Goal: Check status: Check status

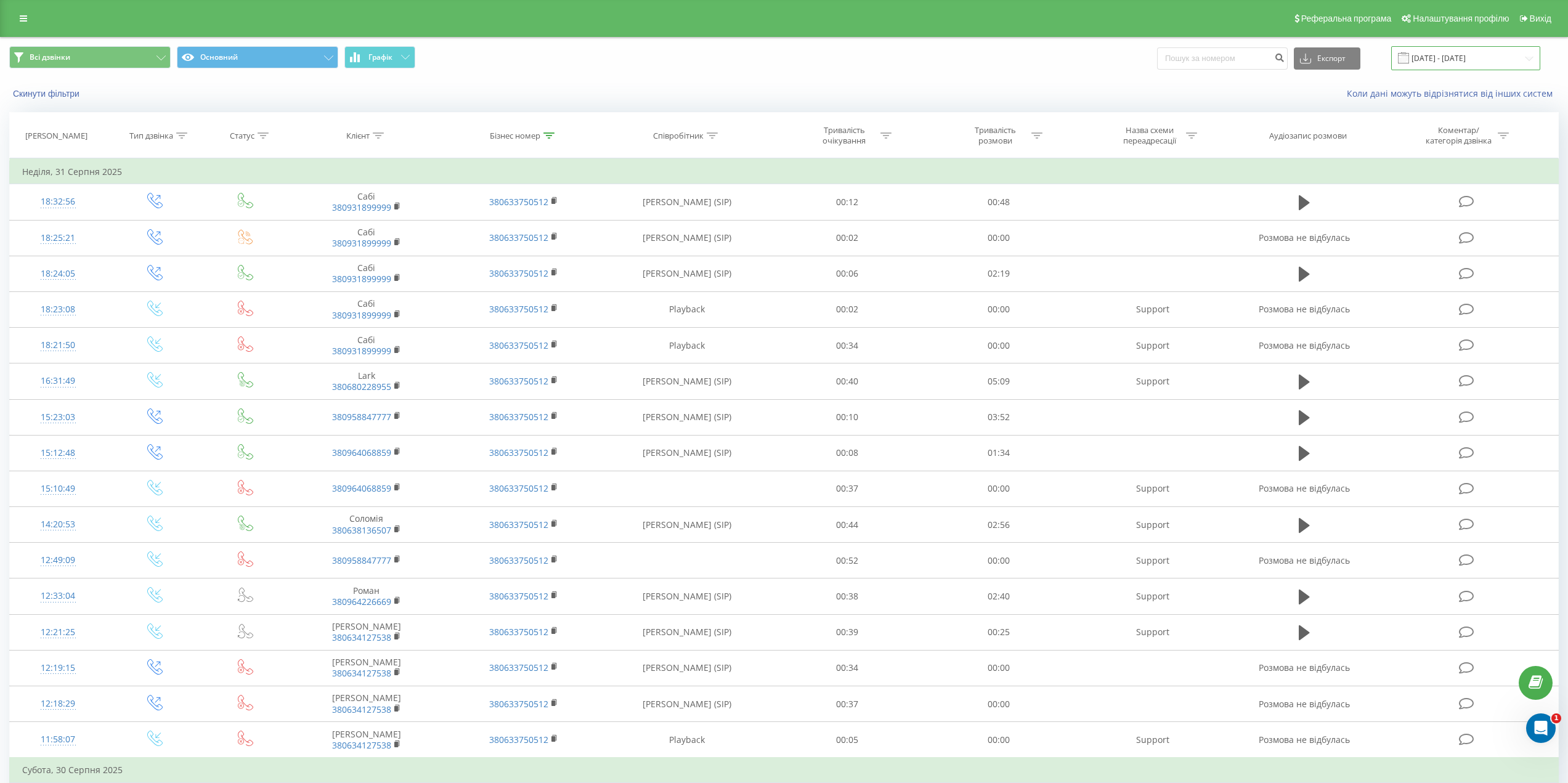
click at [1487, 63] on input "[DATE] - [DATE]" at bounding box center [1466, 58] width 149 height 24
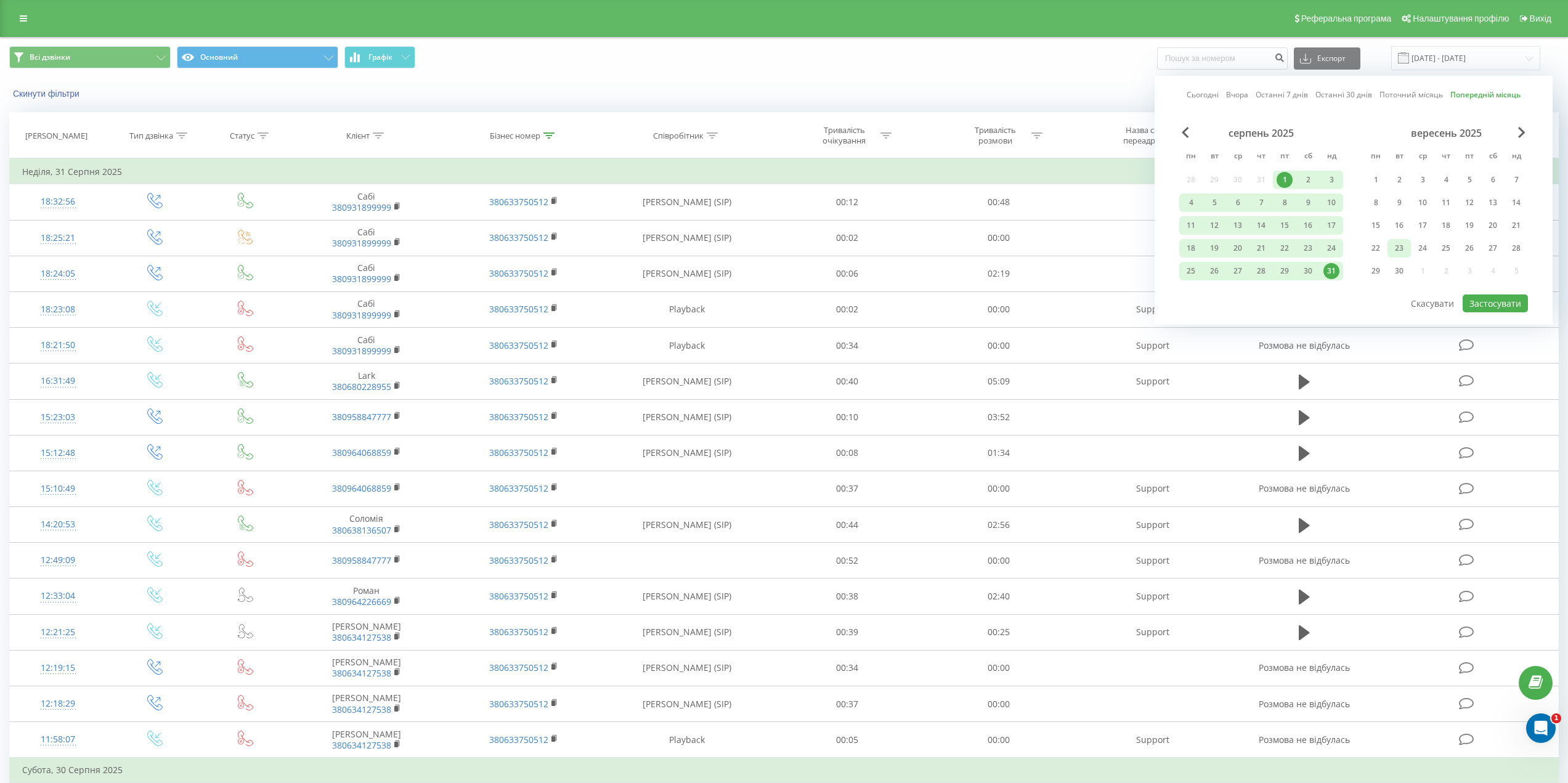
click at [1400, 246] on div "23" at bounding box center [1399, 248] width 16 height 16
click at [1478, 300] on button "Застосувати" at bounding box center [1496, 303] width 65 height 18
type input "[DATE] - [DATE]"
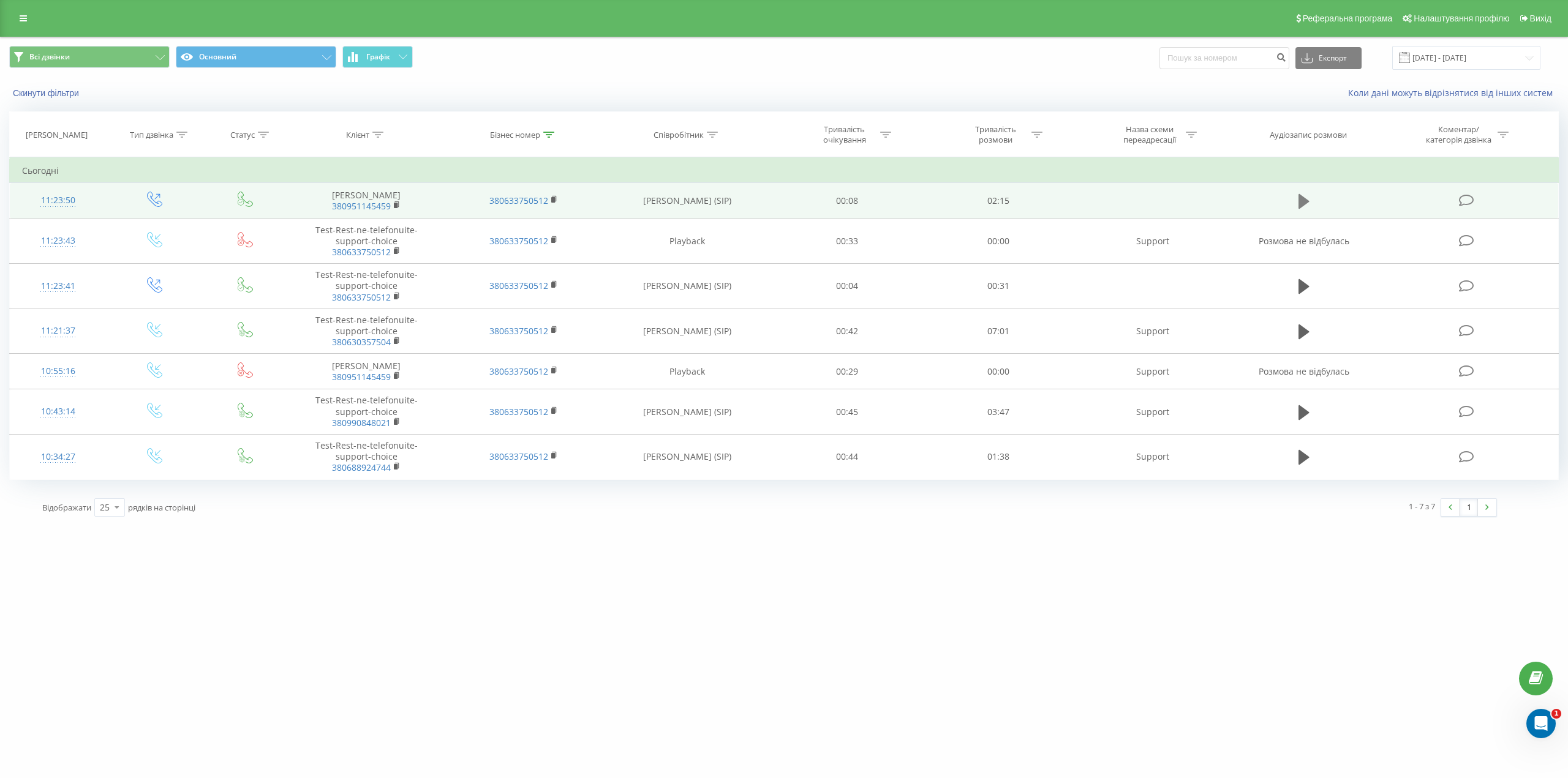
click at [1296, 209] on button at bounding box center [1304, 201] width 18 height 18
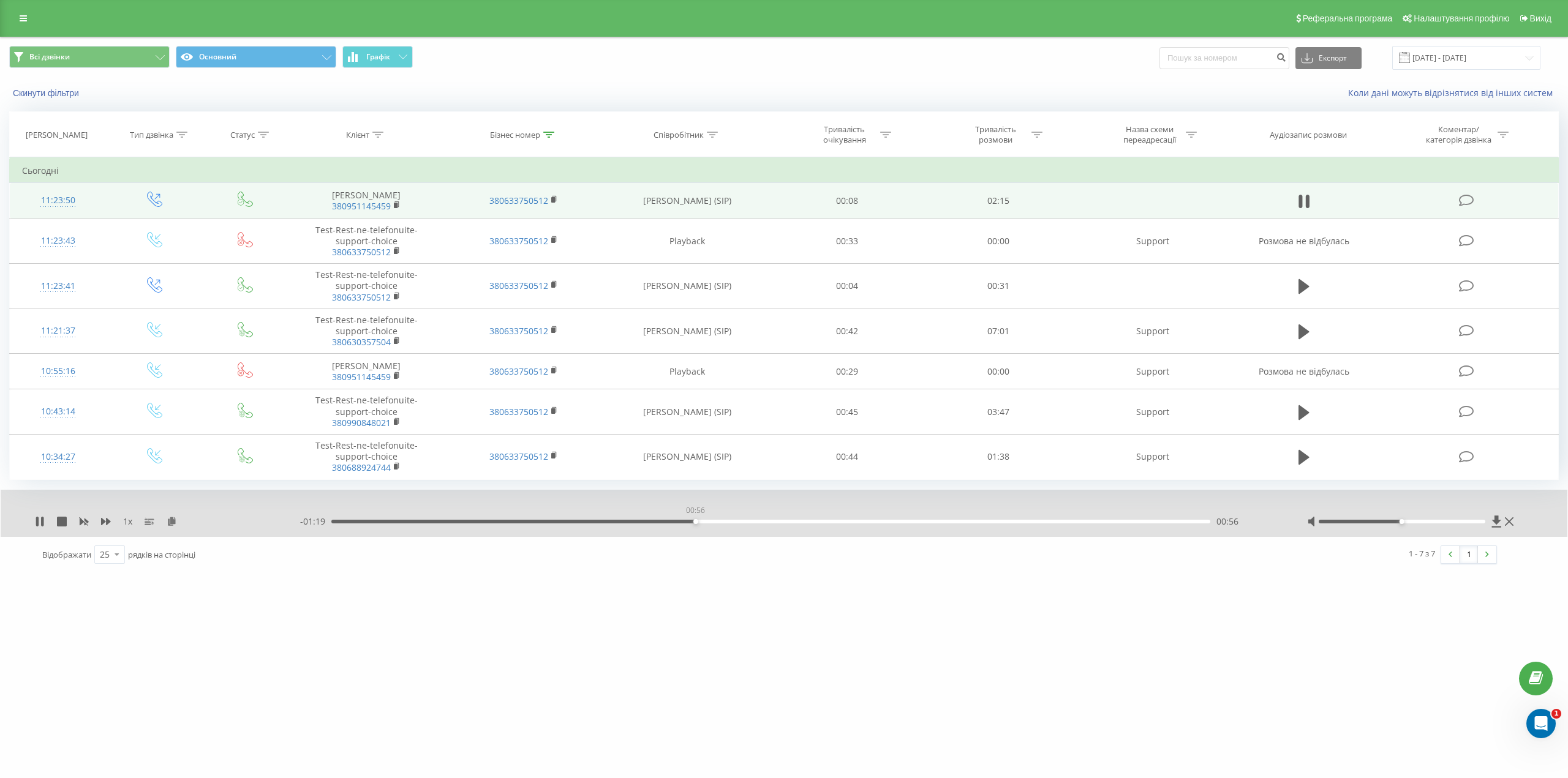
drag, startPoint x: 334, startPoint y: 522, endPoint x: 787, endPoint y: 512, distance: 453.1
click at [698, 519] on div "00:56" at bounding box center [696, 522] width 5 height 5
drag, startPoint x: 805, startPoint y: 521, endPoint x: 661, endPoint y: 512, distance: 144.3
click at [661, 520] on div "00:50" at bounding box center [771, 522] width 879 height 4
drag, startPoint x: 670, startPoint y: 522, endPoint x: 648, endPoint y: 520, distance: 22.1
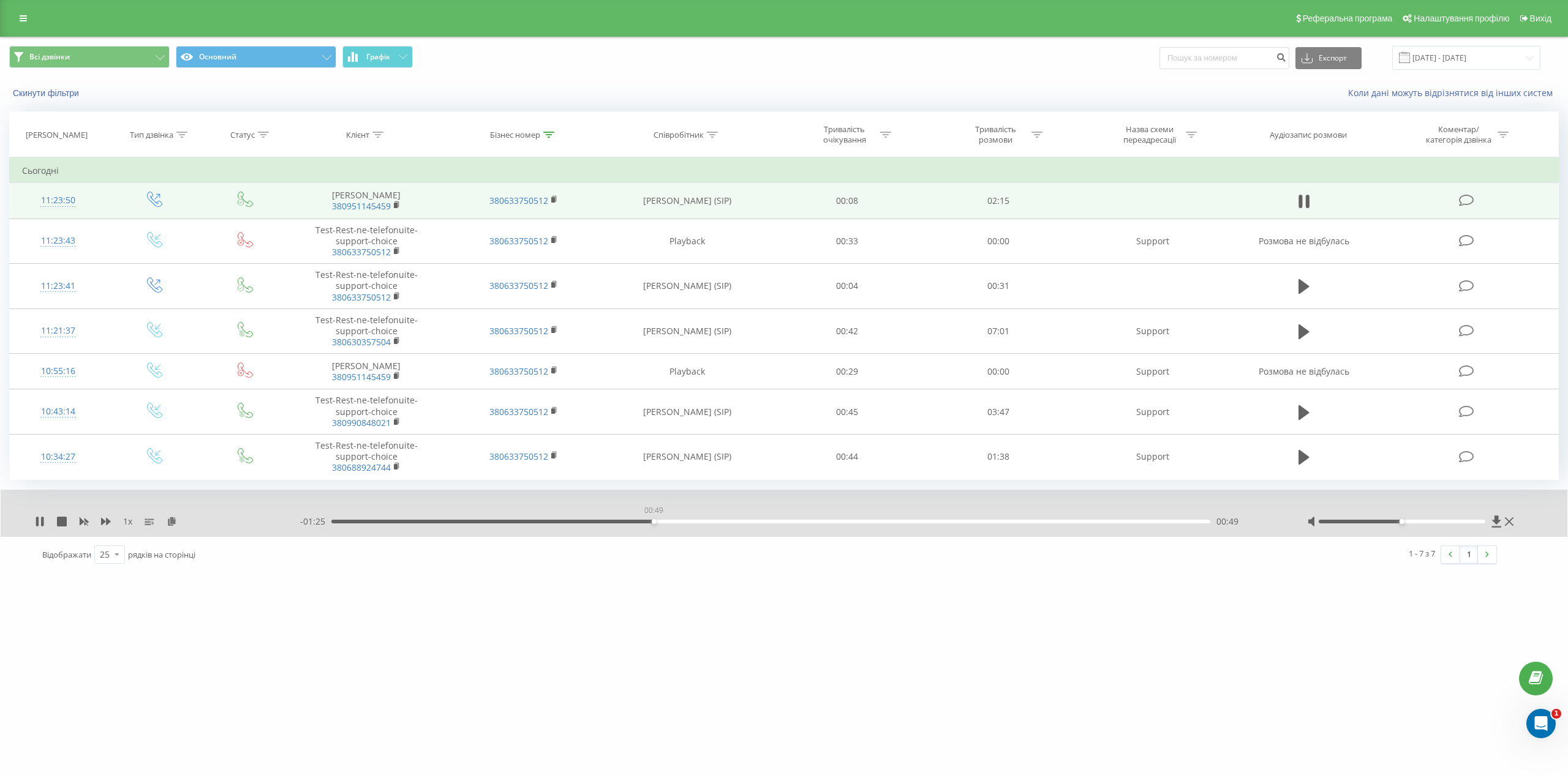
click at [648, 521] on div "00:49" at bounding box center [771, 522] width 879 height 4
click at [37, 520] on icon at bounding box center [37, 522] width 3 height 10
click at [42, 521] on icon at bounding box center [40, 522] width 8 height 10
click at [42, 521] on icon at bounding box center [42, 522] width 3 height 10
click at [37, 527] on div "1 x" at bounding box center [167, 521] width 265 height 12
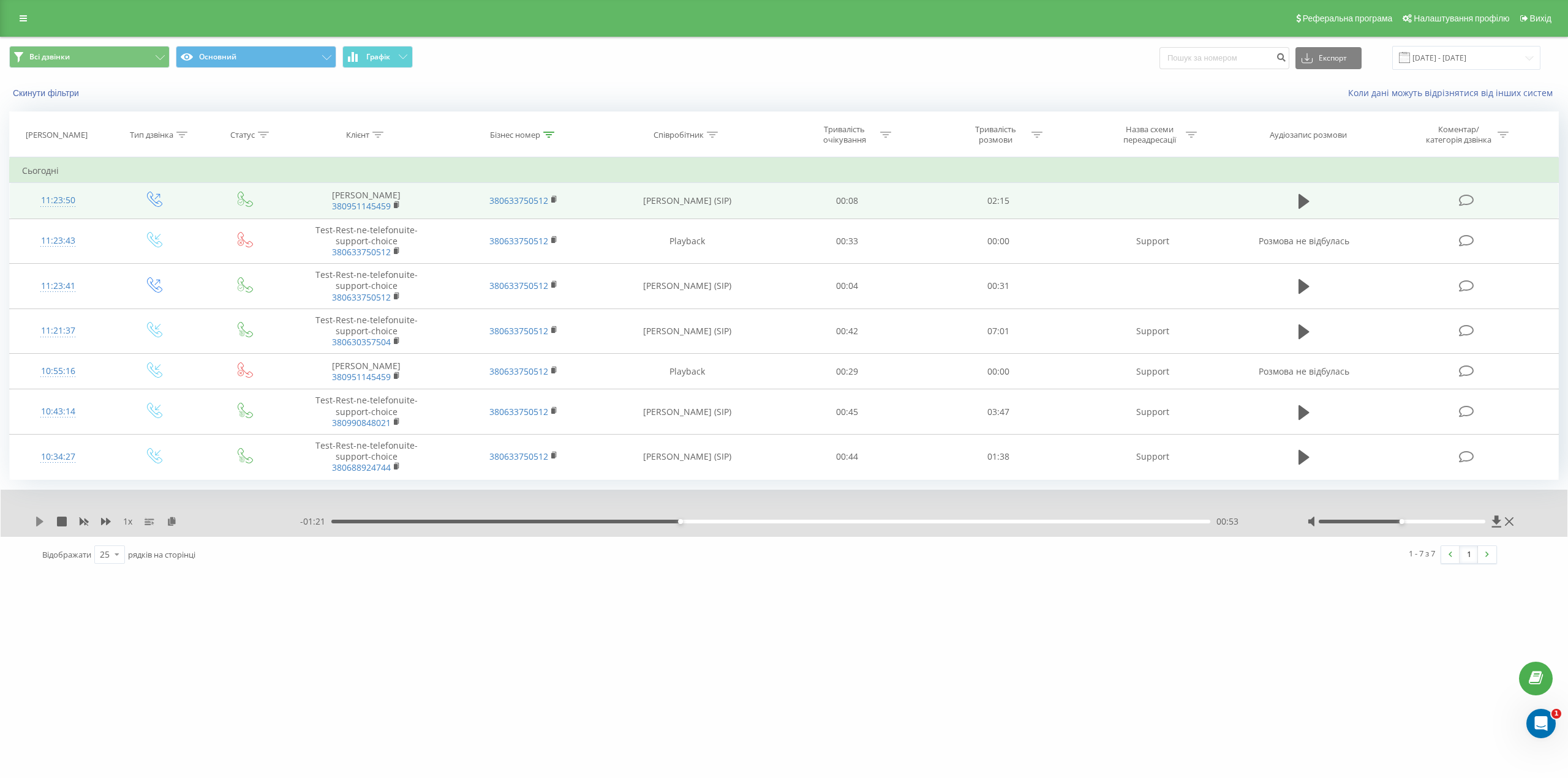
click at [37, 521] on icon at bounding box center [40, 522] width 8 height 10
click at [33, 520] on div "1 x - 01:20 00:54 00:54" at bounding box center [784, 513] width 1567 height 47
click at [40, 524] on icon at bounding box center [40, 522] width 10 height 10
click at [35, 524] on icon at bounding box center [40, 522] width 10 height 10
click at [733, 522] on div "01:01" at bounding box center [730, 522] width 5 height 5
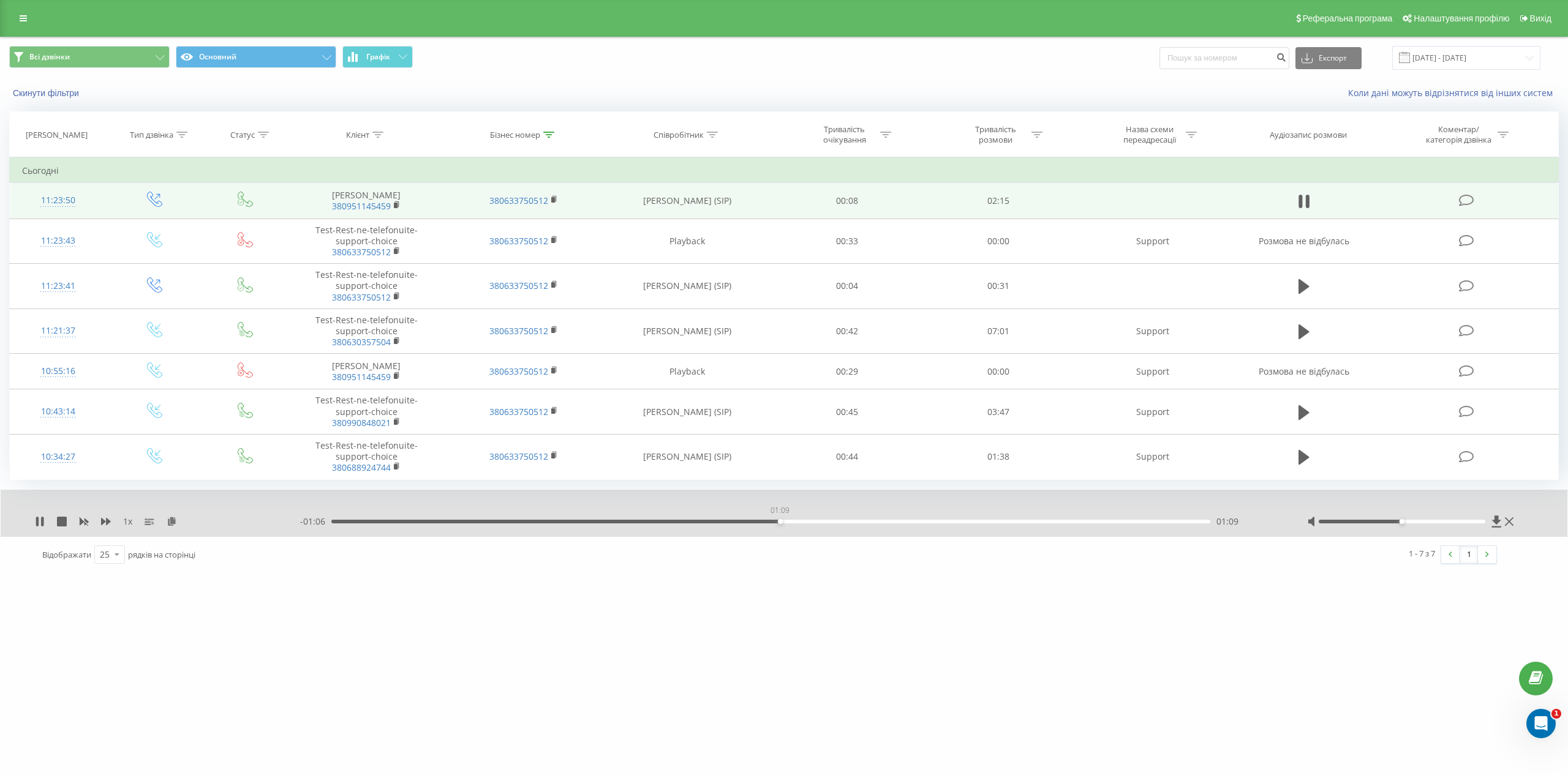
drag, startPoint x: 767, startPoint y: 522, endPoint x: 787, endPoint y: 525, distance: 20.2
click at [787, 525] on div "- 01:06 01:09 01:09" at bounding box center [788, 521] width 977 height 12
drag, startPoint x: 826, startPoint y: 520, endPoint x: 850, endPoint y: 520, distance: 24.0
click at [850, 520] on div "01:20" at bounding box center [771, 522] width 879 height 4
drag, startPoint x: 859, startPoint y: 522, endPoint x: 877, endPoint y: 520, distance: 18.1
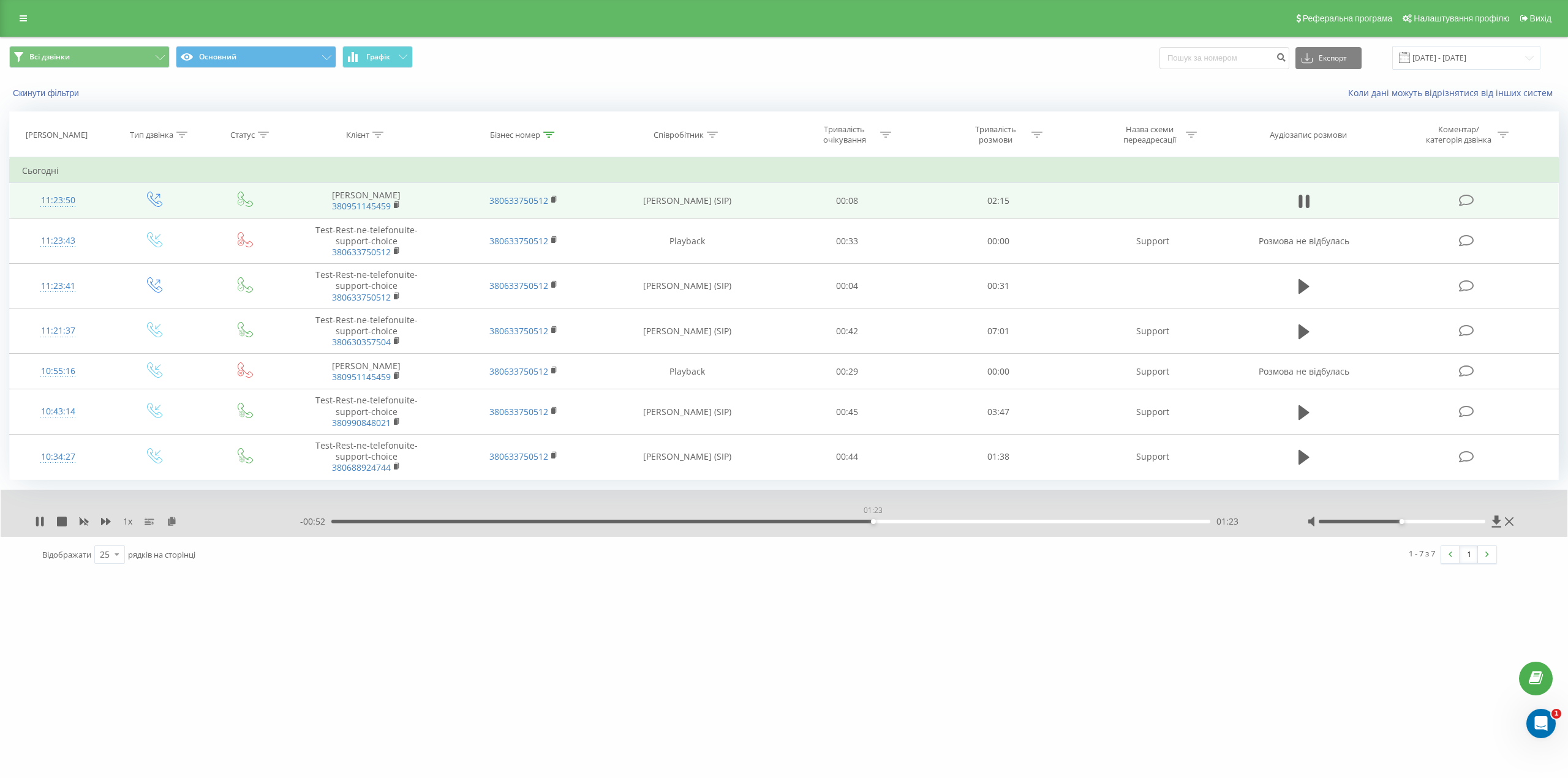
click at [876, 521] on div "01:23" at bounding box center [874, 522] width 5 height 5
drag, startPoint x: 892, startPoint y: 521, endPoint x: 945, endPoint y: 521, distance: 53.0
click at [945, 521] on div "01:26" at bounding box center [771, 522] width 879 height 4
drag, startPoint x: 949, startPoint y: 521, endPoint x: 379, endPoint y: 510, distance: 570.1
click at [441, 519] on div "00:17" at bounding box center [443, 522] width 5 height 5
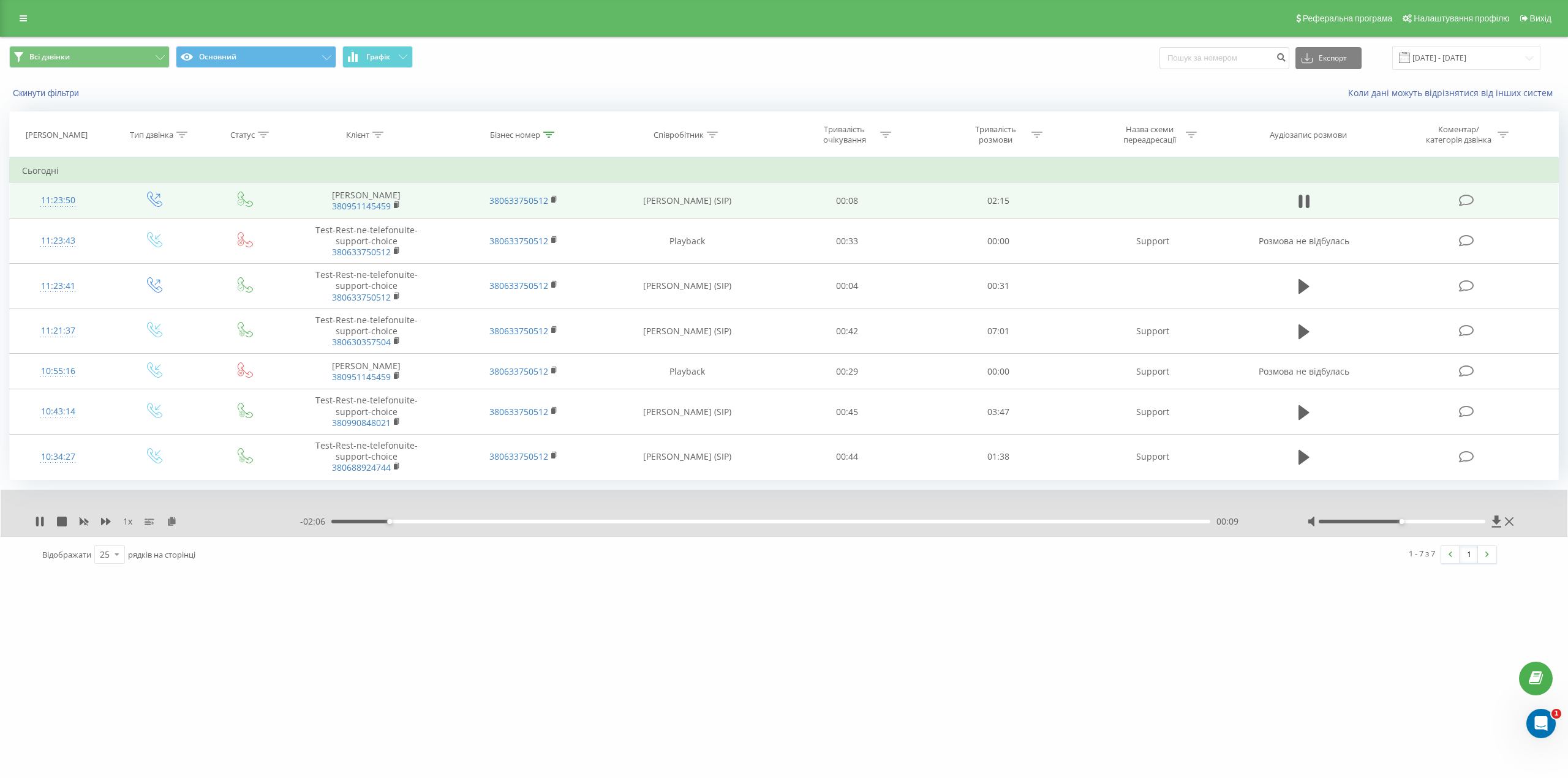
drag, startPoint x: 385, startPoint y: 518, endPoint x: 414, endPoint y: 521, distance: 29.2
click at [414, 521] on div "- 02:06 00:09 00:09" at bounding box center [788, 521] width 977 height 12
drag, startPoint x: 396, startPoint y: 522, endPoint x: 416, endPoint y: 522, distance: 20.0
click at [416, 522] on div "00:11" at bounding box center [771, 522] width 879 height 4
drag, startPoint x: 421, startPoint y: 521, endPoint x: 443, endPoint y: 520, distance: 22.0
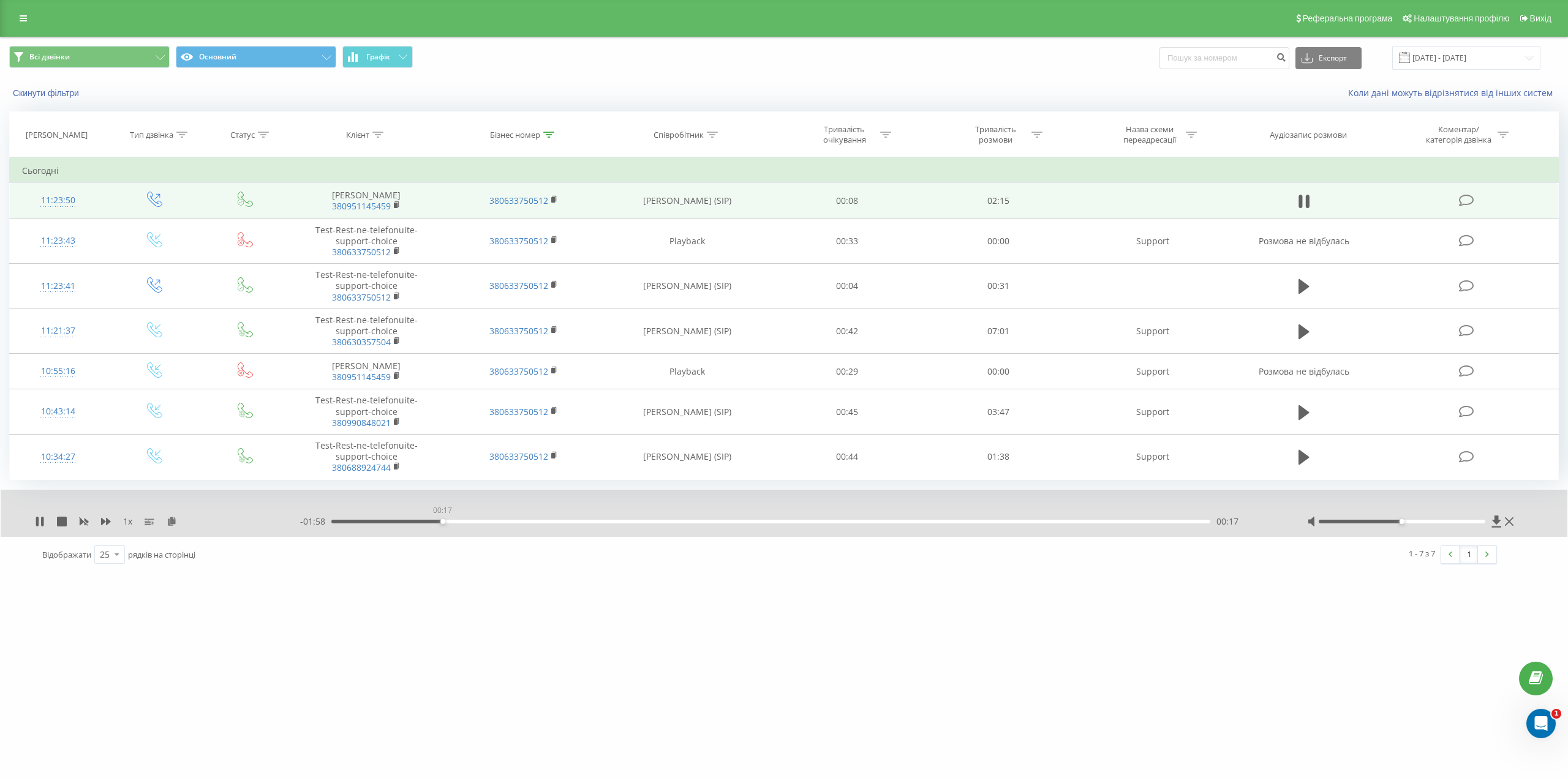
click at [443, 520] on div "00:17" at bounding box center [771, 522] width 879 height 4
click at [37, 520] on icon at bounding box center [37, 522] width 3 height 10
click at [35, 518] on icon at bounding box center [40, 522] width 10 height 10
click at [699, 524] on div "- 01:22 00:53 00:53" at bounding box center [788, 521] width 977 height 12
click at [691, 520] on div "00:55" at bounding box center [771, 522] width 879 height 4
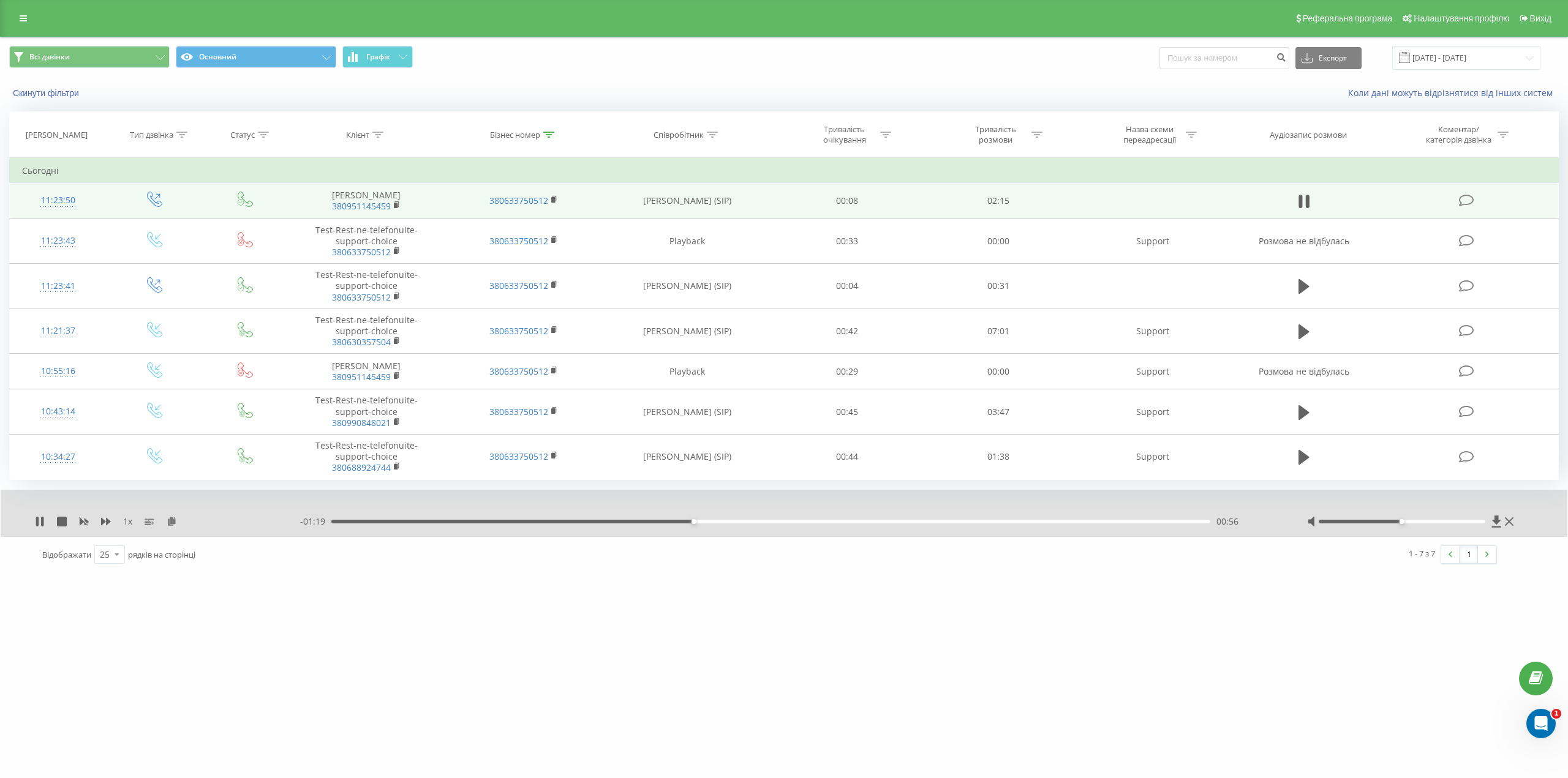
click at [701, 521] on div "00:56" at bounding box center [771, 522] width 879 height 4
click at [709, 521] on div "00:58" at bounding box center [771, 522] width 879 height 4
click at [720, 521] on div "00:58" at bounding box center [771, 522] width 879 height 4
drag, startPoint x: 732, startPoint y: 523, endPoint x: 739, endPoint y: 524, distance: 7.1
click at [732, 523] on div "01:01" at bounding box center [771, 522] width 879 height 4
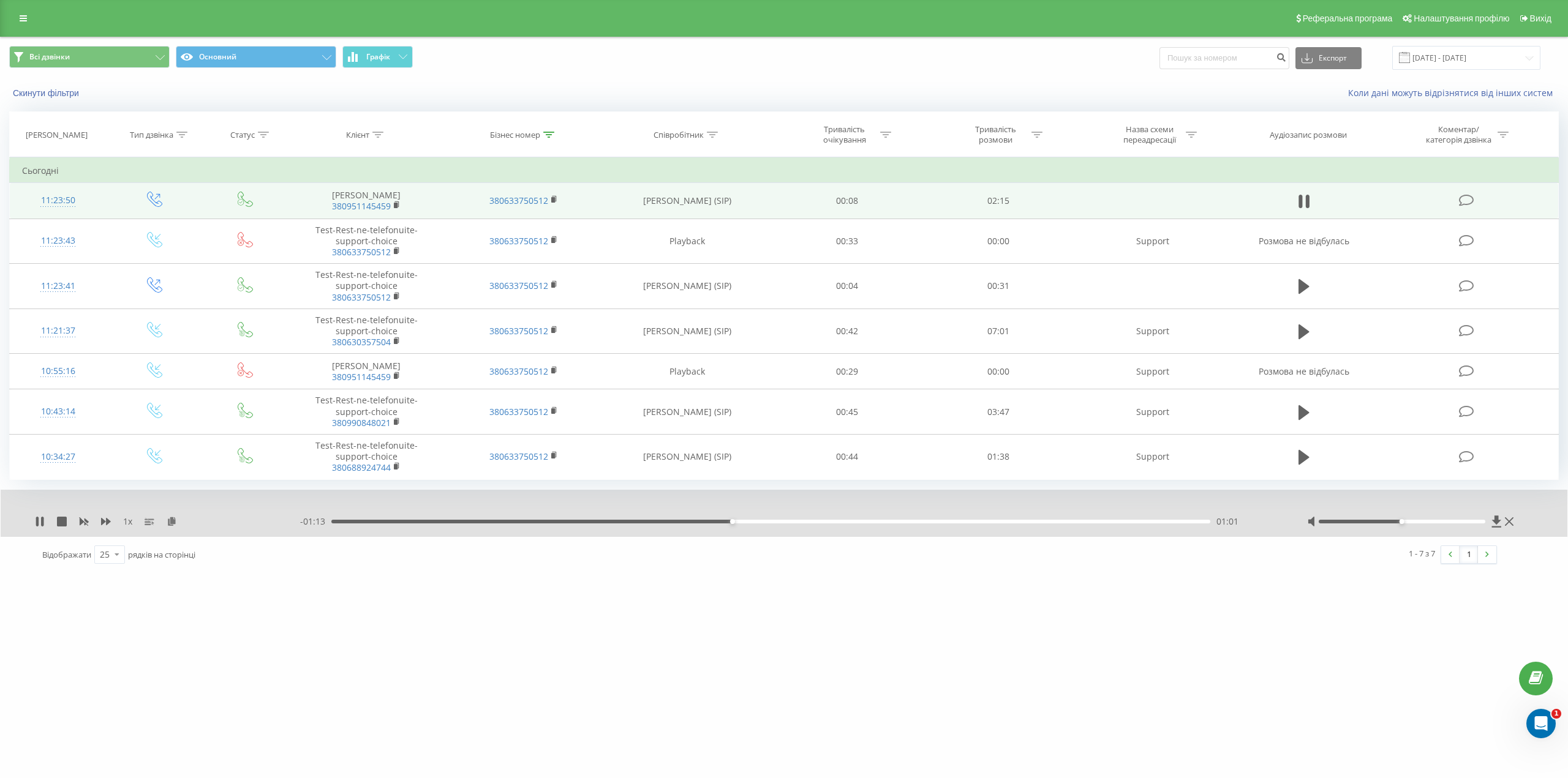
click at [740, 524] on div "- 01:13 01:01 01:01" at bounding box center [788, 521] width 977 height 12
click at [749, 522] on div "01:04" at bounding box center [771, 522] width 879 height 4
click at [763, 522] on div "01:04" at bounding box center [771, 522] width 879 height 4
click at [803, 522] on div "01:12" at bounding box center [771, 522] width 879 height 4
click at [837, 524] on div "- 01:02 01:13 01:13" at bounding box center [788, 521] width 977 height 12
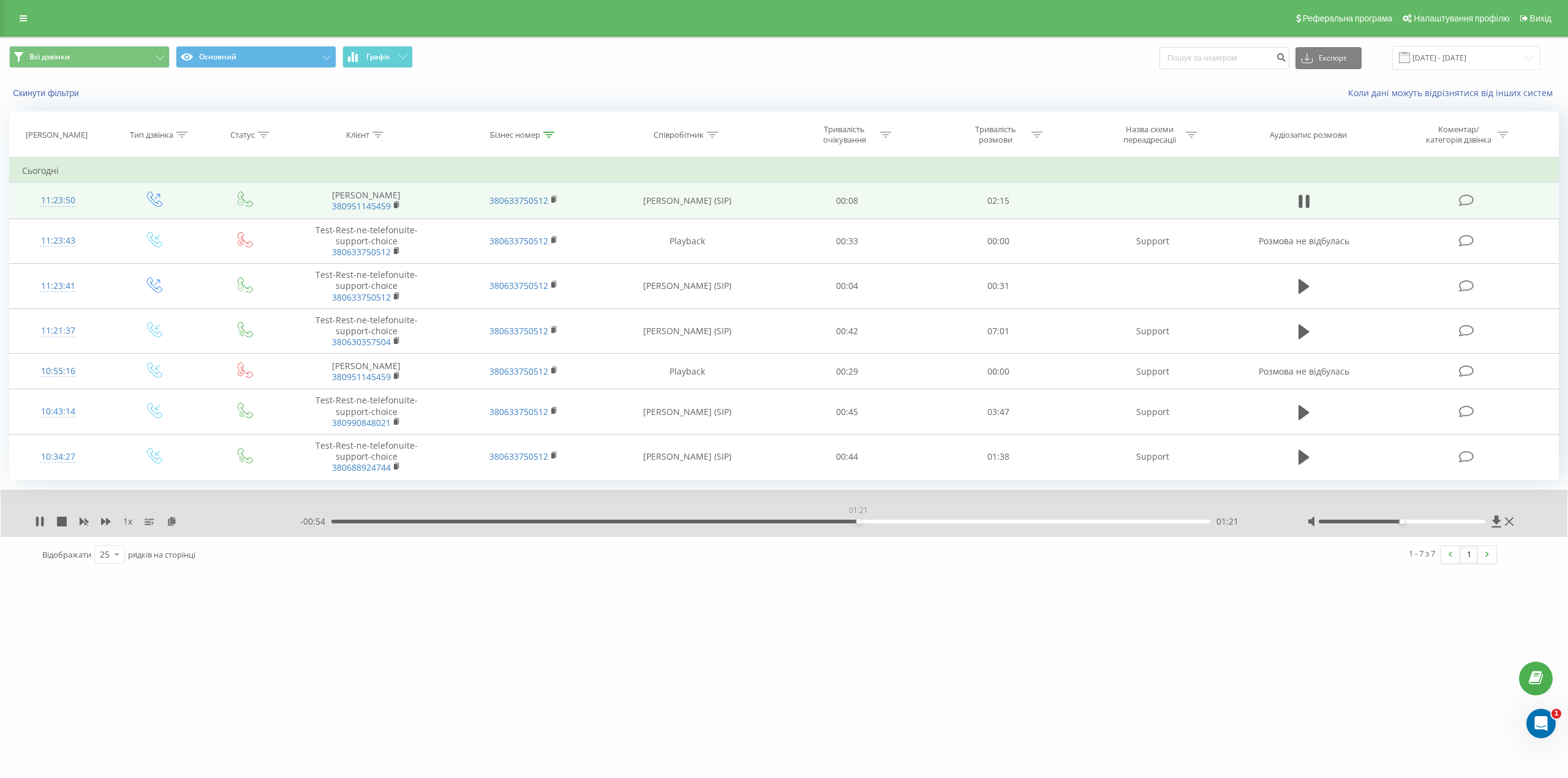
click at [858, 522] on div "01:21" at bounding box center [771, 522] width 879 height 4
click at [923, 523] on div "01:21" at bounding box center [771, 522] width 879 height 4
click at [942, 524] on div "- 00:42 01:32 01:32" at bounding box center [788, 521] width 977 height 12
click at [946, 523] on div "01:34" at bounding box center [771, 522] width 879 height 4
click at [975, 521] on div "01:35" at bounding box center [771, 522] width 879 height 4
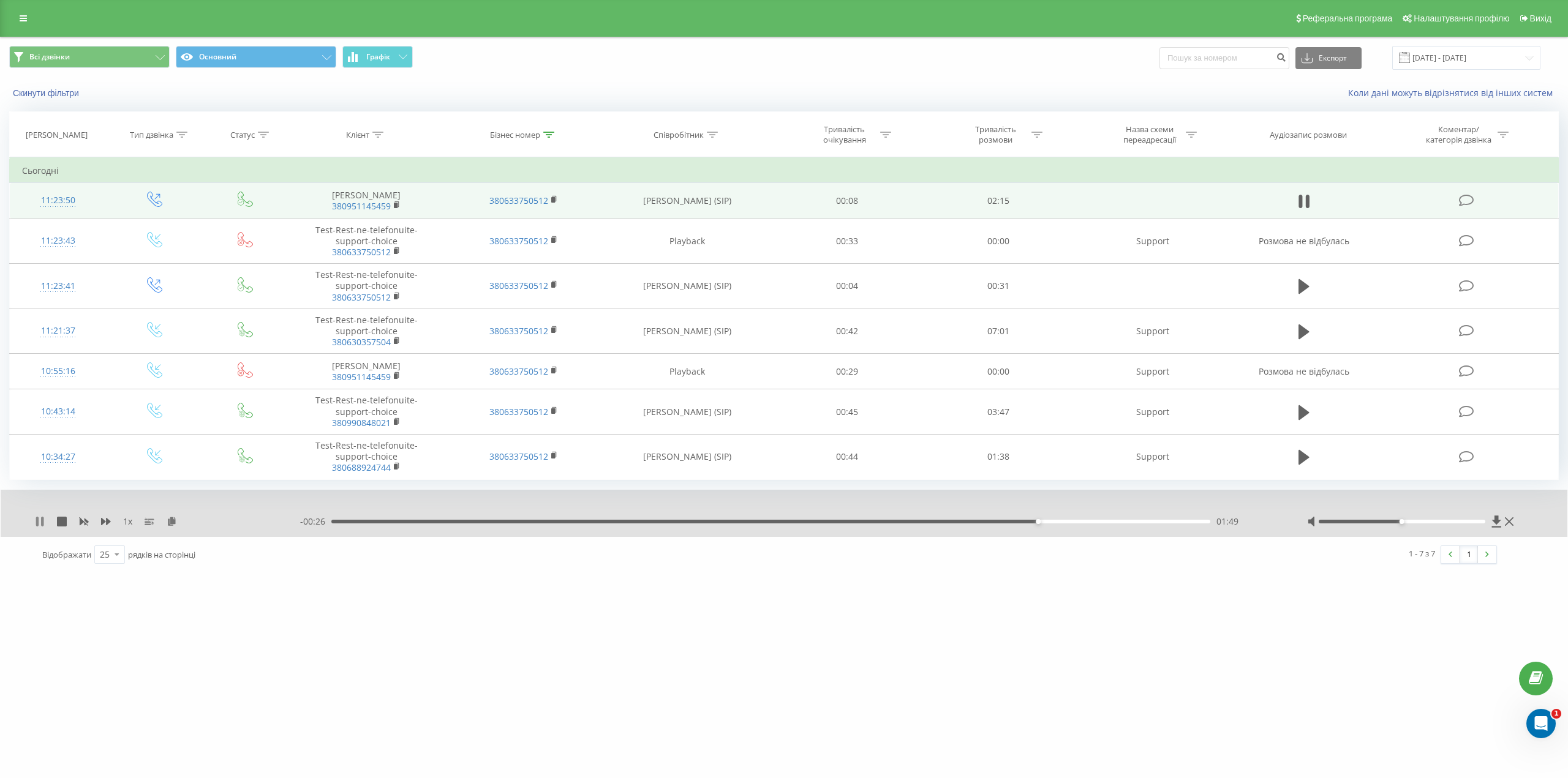
click at [37, 523] on icon at bounding box center [37, 522] width 3 height 10
click at [399, 205] on icon at bounding box center [397, 204] width 4 height 6
